Goal: Transaction & Acquisition: Purchase product/service

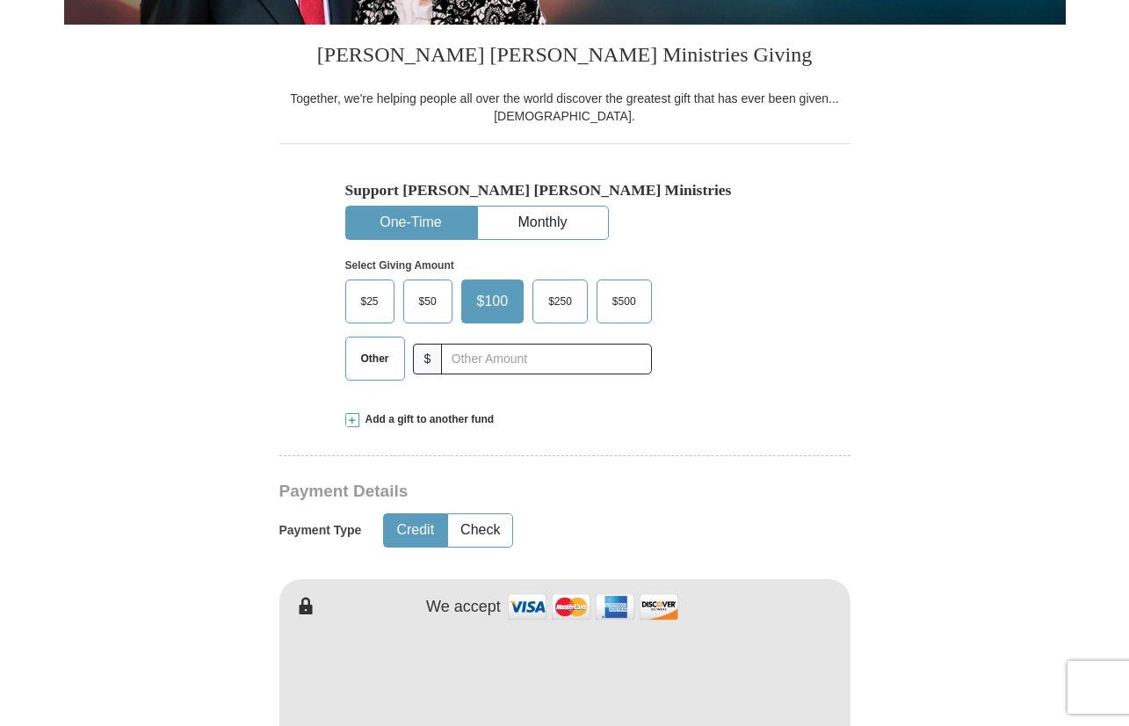
scroll to position [456, 0]
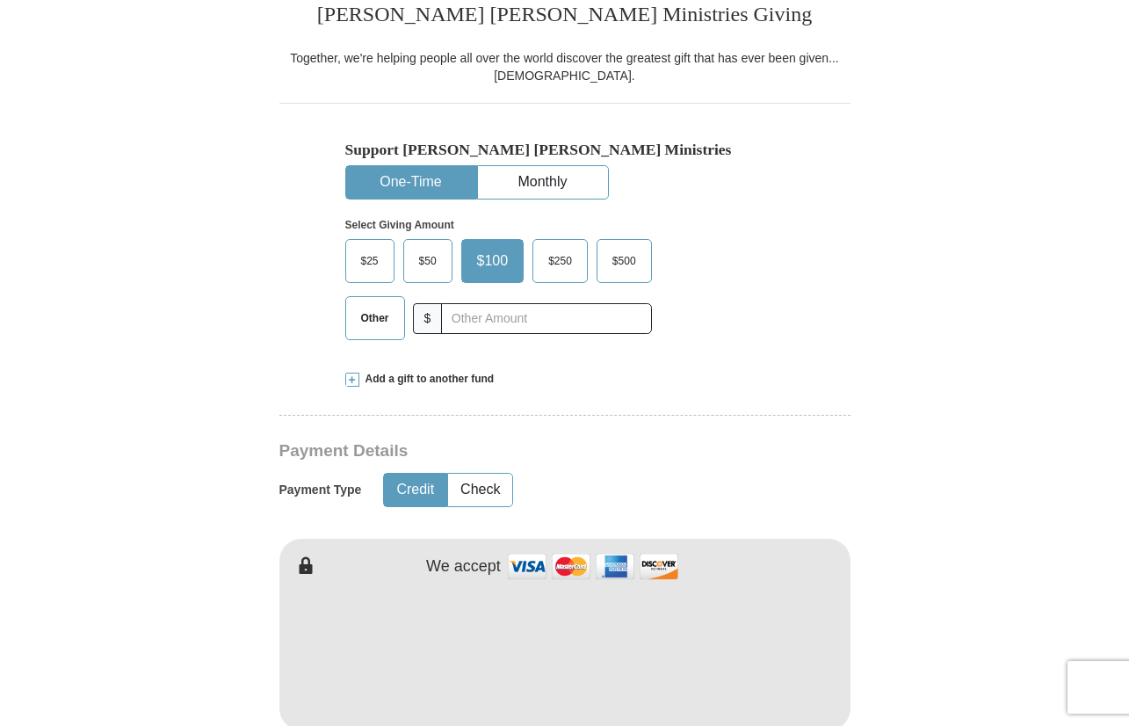
drag, startPoint x: 359, startPoint y: 316, endPoint x: 482, endPoint y: 321, distance: 123.1
click at [360, 316] on span "Other" at bounding box center [375, 318] width 46 height 26
click at [0, 0] on input "Other" at bounding box center [0, 0] width 0 height 0
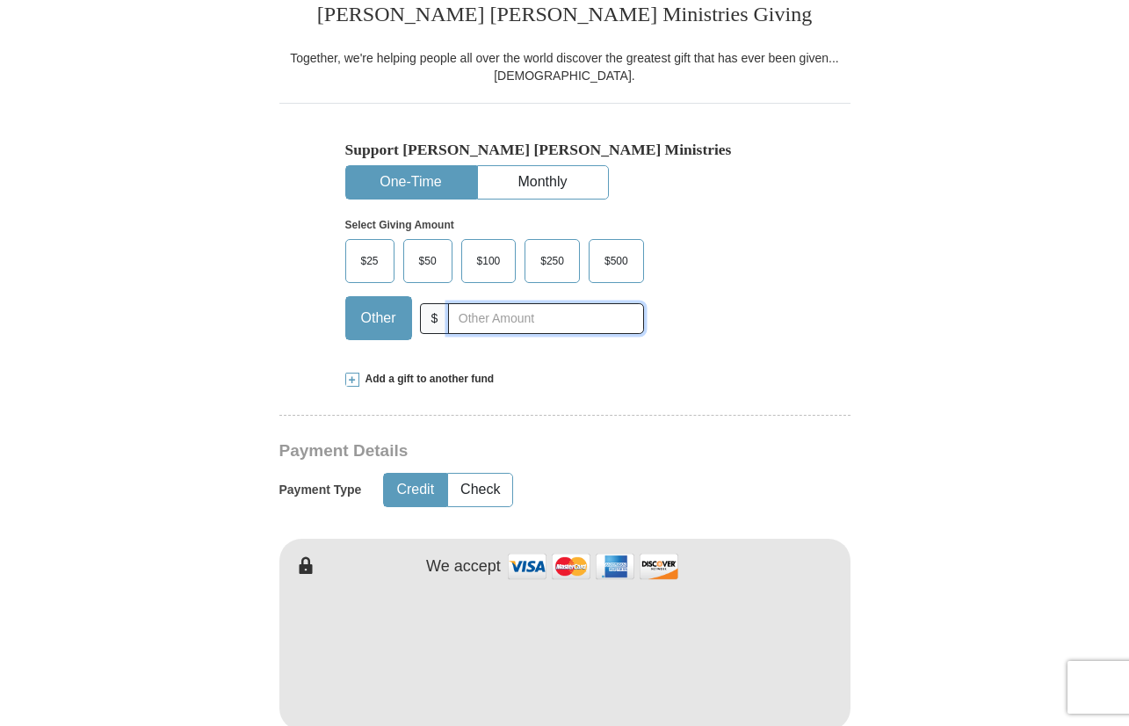
drag, startPoint x: 486, startPoint y: 321, endPoint x: 490, endPoint y: 308, distance: 13.1
click at [486, 321] on input "text" at bounding box center [545, 318] width 195 height 31
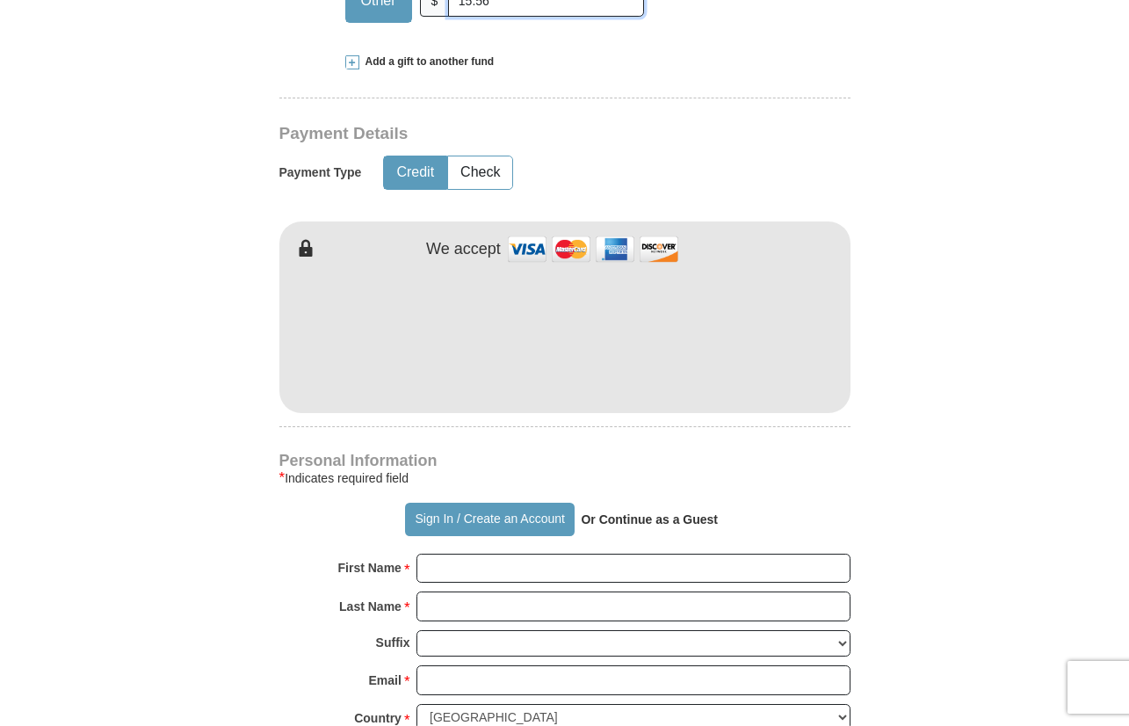
scroll to position [778, 0]
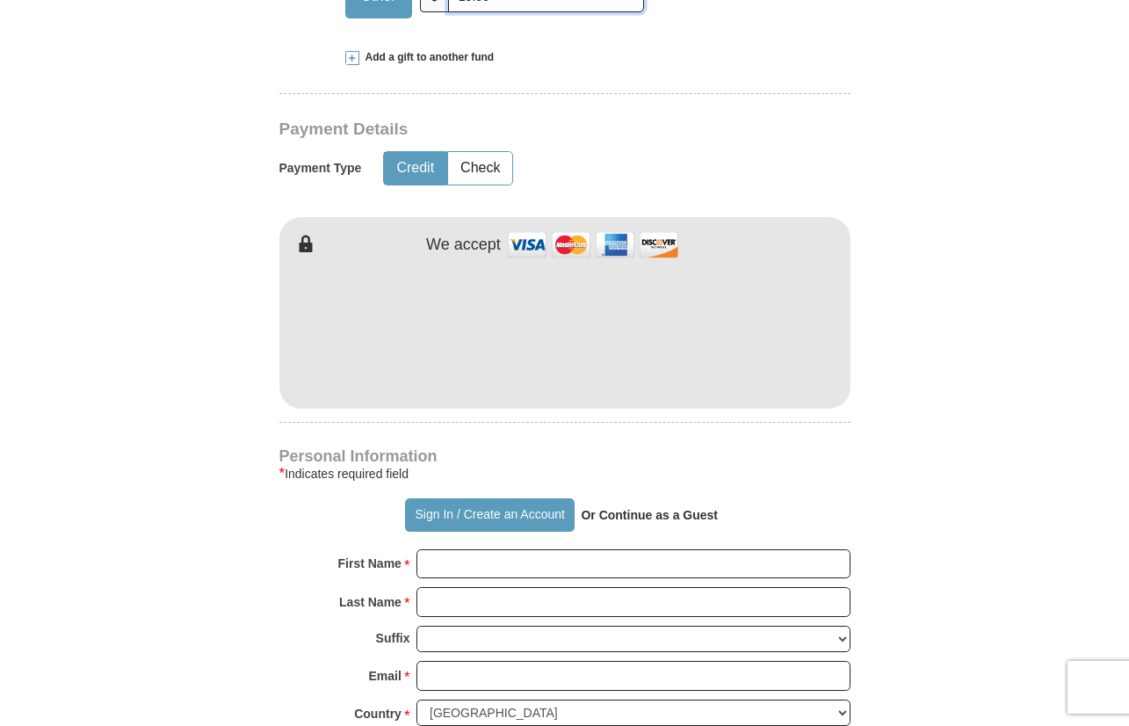
type input "15.56"
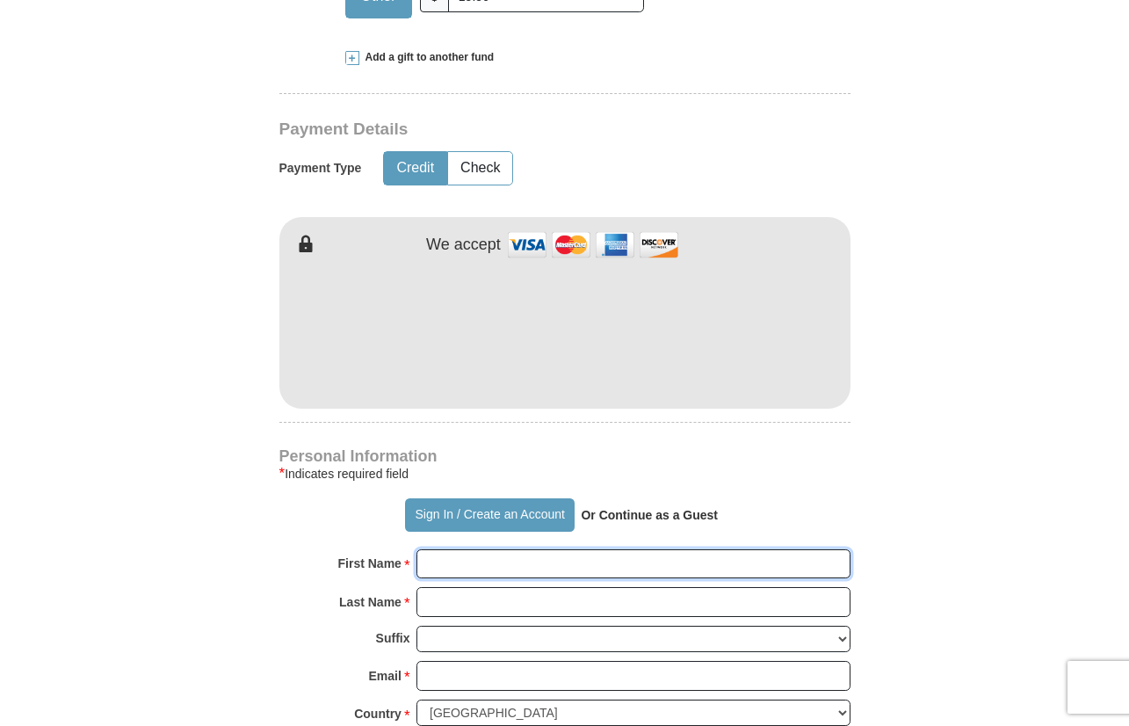
drag, startPoint x: 498, startPoint y: 558, endPoint x: 499, endPoint y: 570, distance: 12.3
click at [499, 570] on input "First Name *" at bounding box center [634, 564] width 434 height 30
type input "[PERSON_NAME]"
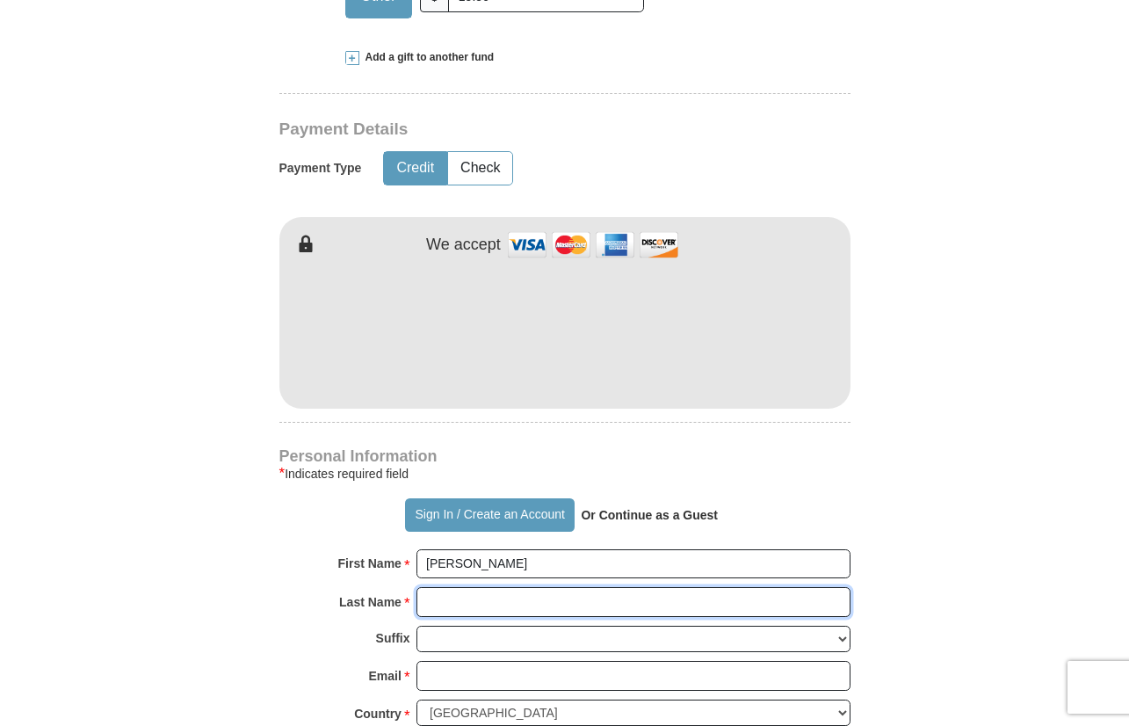
type input "[PERSON_NAME]"
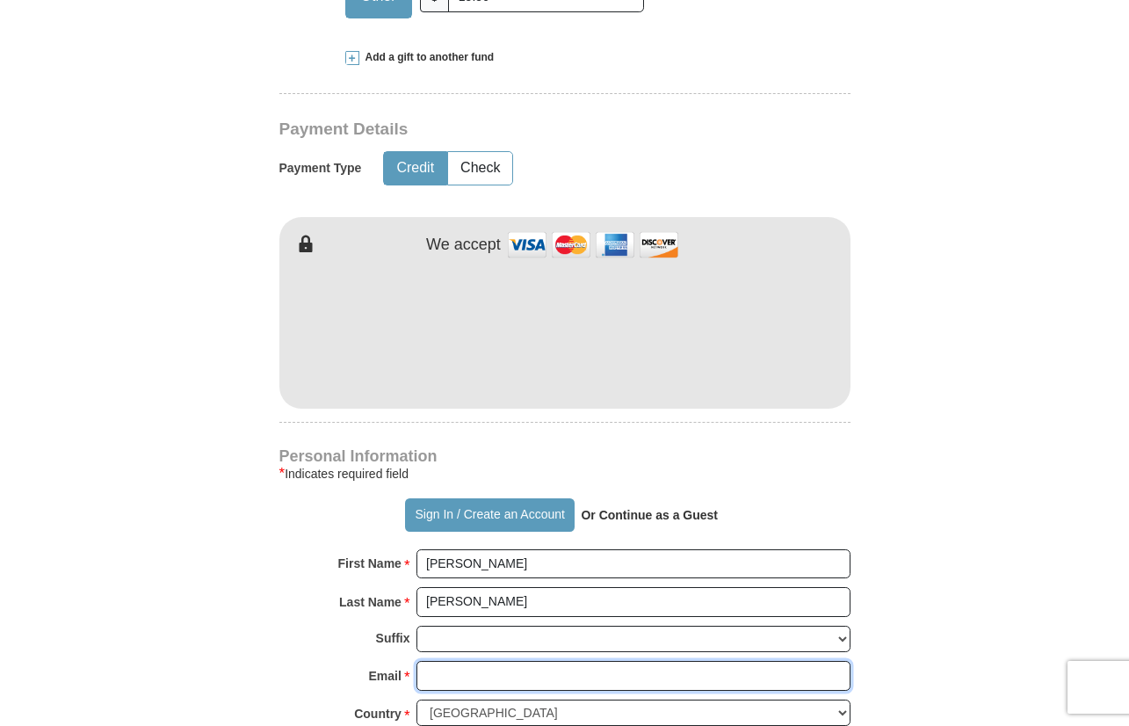
type input "[EMAIL_ADDRESS][DOMAIN_NAME]"
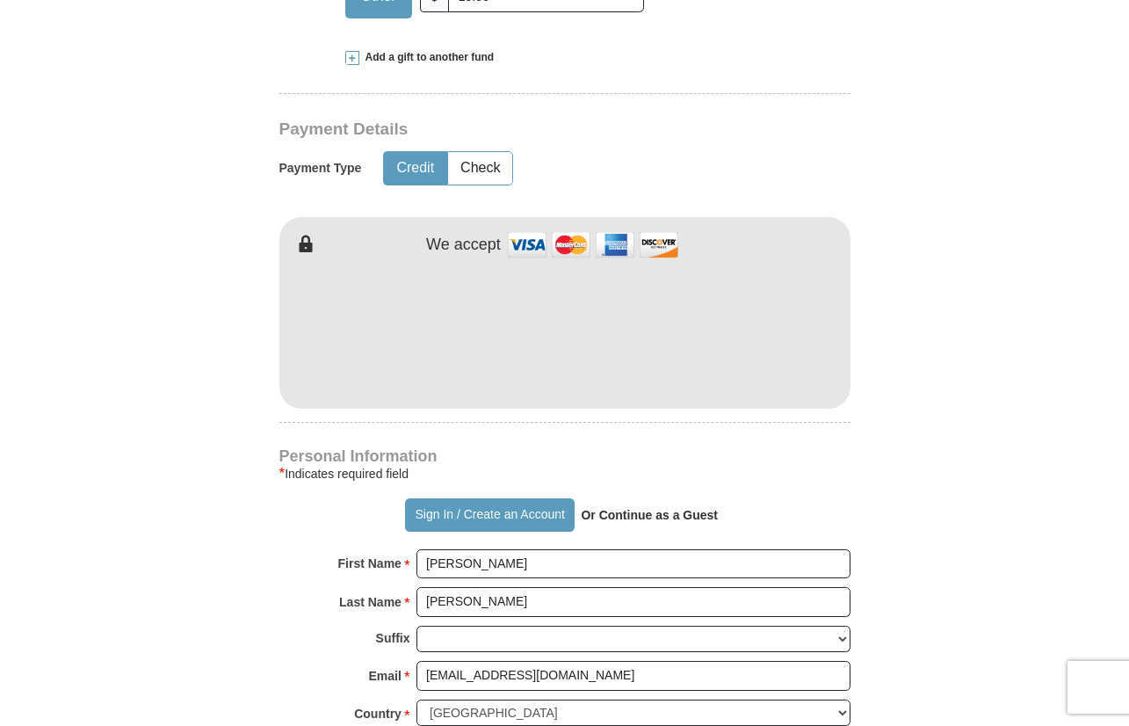
type input "[STREET_ADDRESS]"
type input "Austin"
select select "[GEOGRAPHIC_DATA]"
type input "78753"
type input "5124609623"
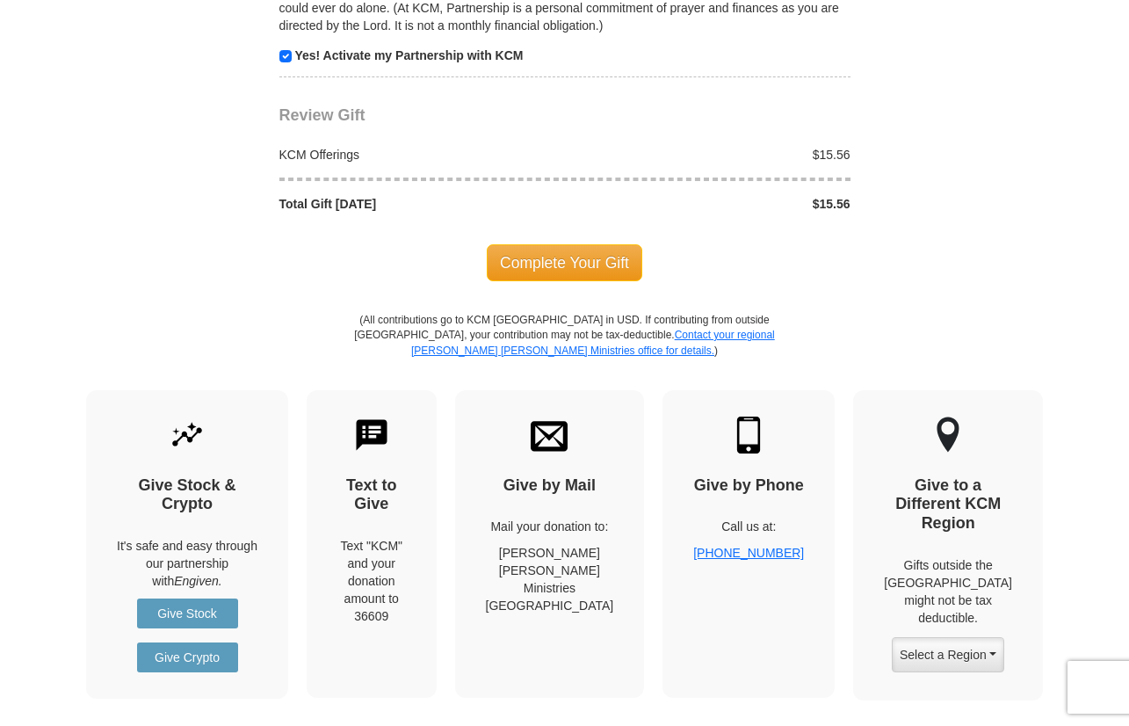
scroll to position [1800, 0]
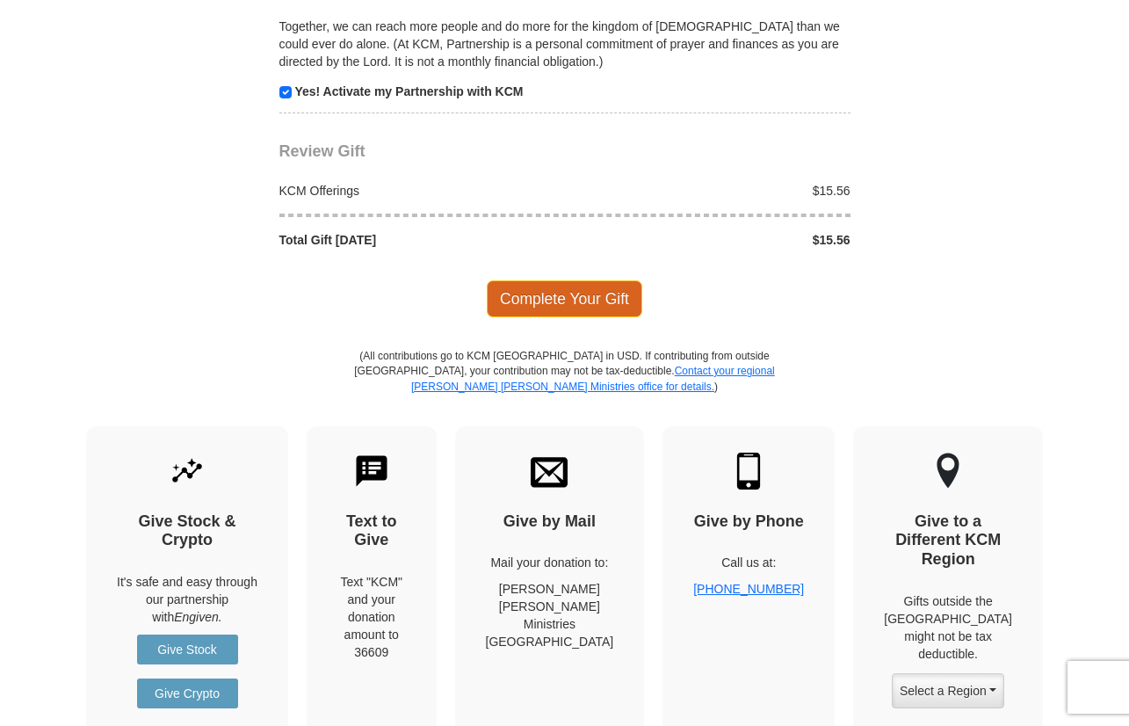
click at [591, 286] on span "Complete Your Gift" at bounding box center [565, 298] width 156 height 37
